Goal: Task Accomplishment & Management: Manage account settings

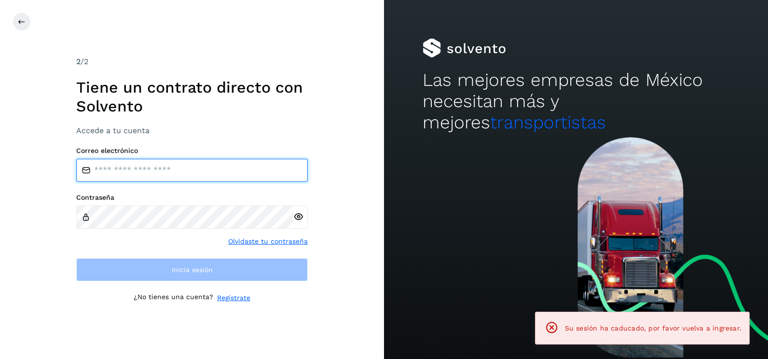
type input "**********"
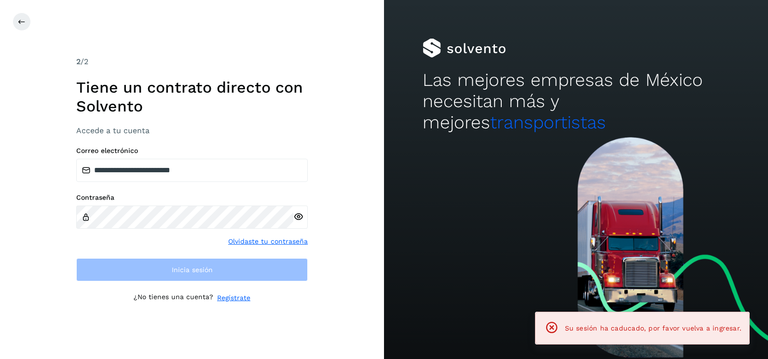
click at [362, 152] on div "**********" at bounding box center [192, 179] width 384 height 359
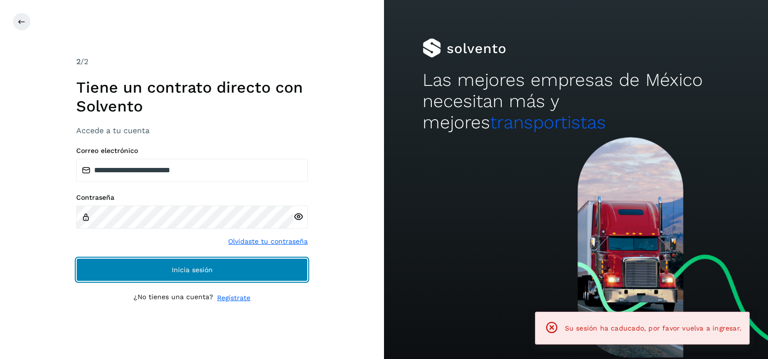
click at [264, 278] on button "Inicia sesión" at bounding box center [192, 269] width 232 height 23
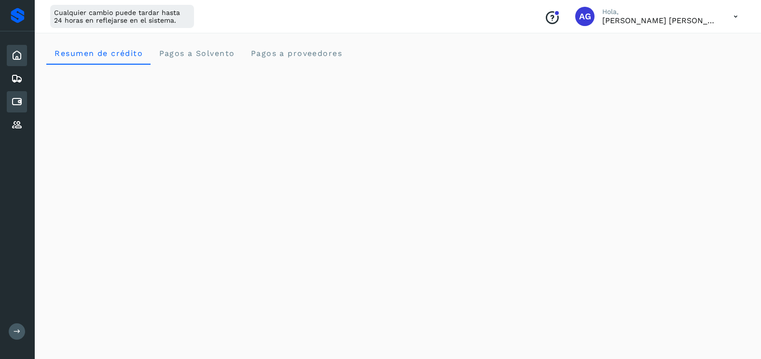
click at [27, 100] on div "Cuentas por pagar" at bounding box center [17, 101] width 20 height 21
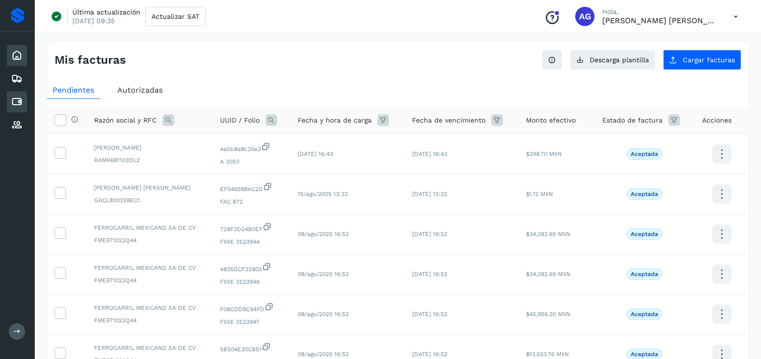
click at [19, 56] on icon at bounding box center [17, 56] width 12 height 12
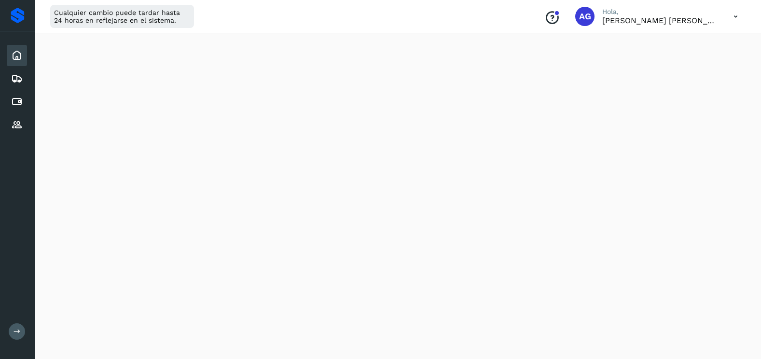
scroll to position [574, 0]
click at [10, 93] on div "Cuentas por pagar" at bounding box center [17, 101] width 20 height 21
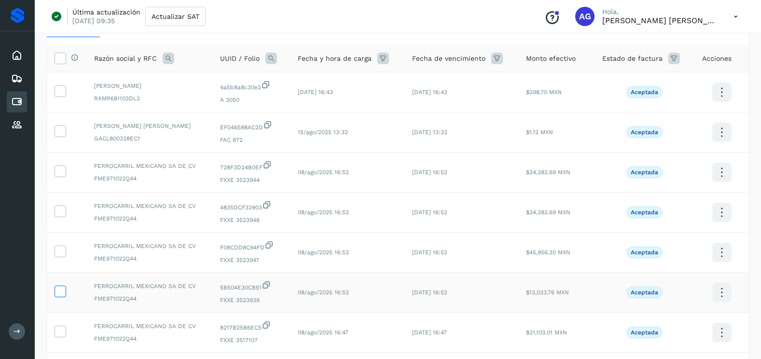
scroll to position [258, 0]
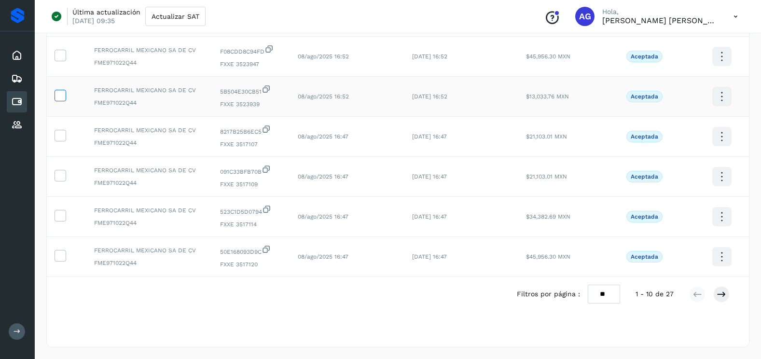
click at [59, 92] on icon at bounding box center [60, 95] width 10 height 10
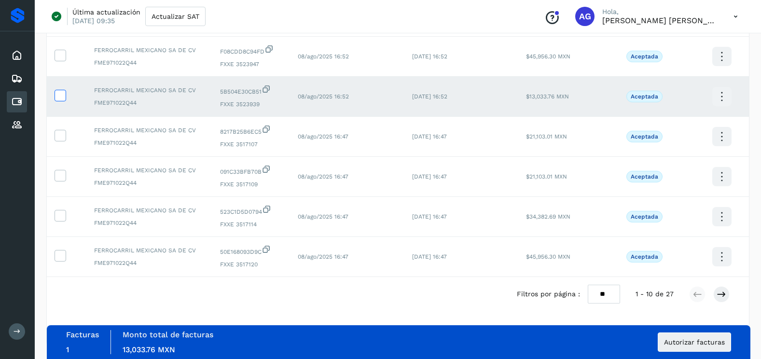
click at [62, 98] on icon at bounding box center [60, 95] width 10 height 10
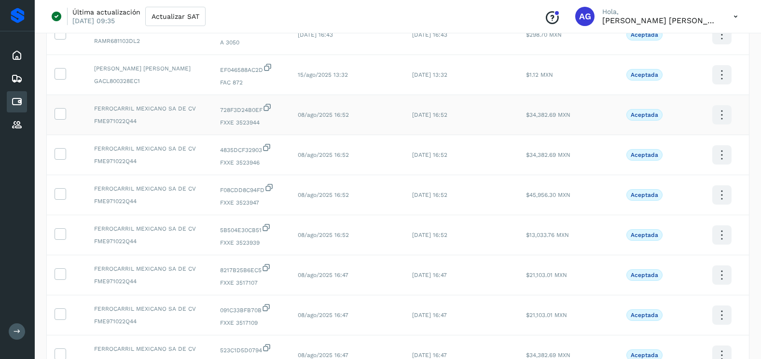
scroll to position [0, 0]
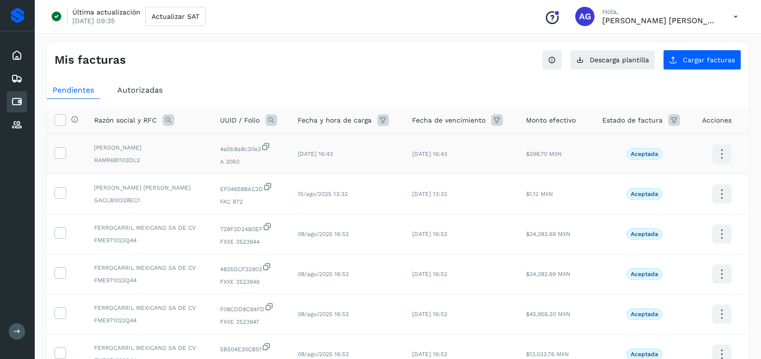
click at [717, 154] on icon at bounding box center [721, 154] width 23 height 23
click at [662, 94] on div at bounding box center [380, 179] width 761 height 359
click at [19, 59] on icon at bounding box center [17, 56] width 12 height 12
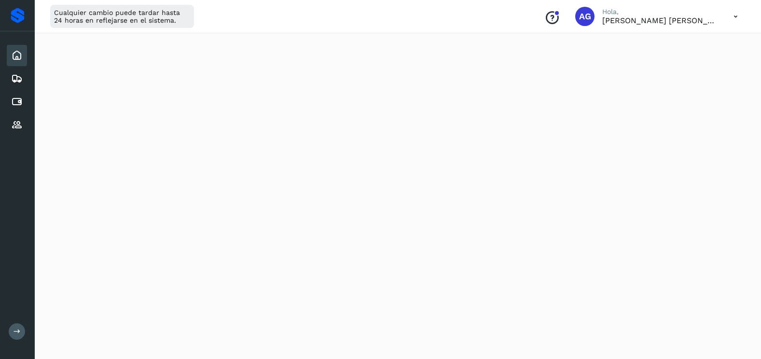
scroll to position [574, 0]
